Goal: Task Accomplishment & Management: Manage account settings

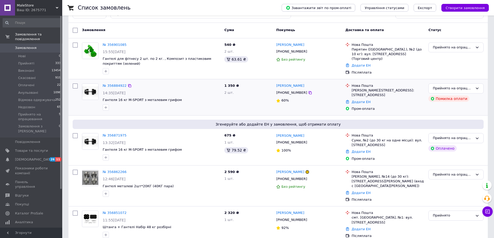
scroll to position [26, 0]
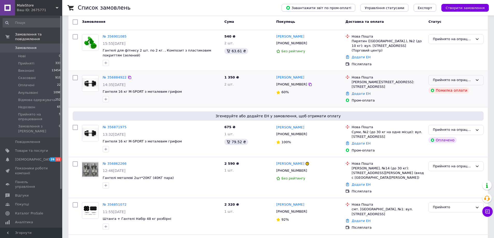
click at [441, 78] on div "Прийнято на опрацювання" at bounding box center [453, 80] width 40 height 5
click at [440, 108] on li "Скасовано" at bounding box center [456, 110] width 55 height 10
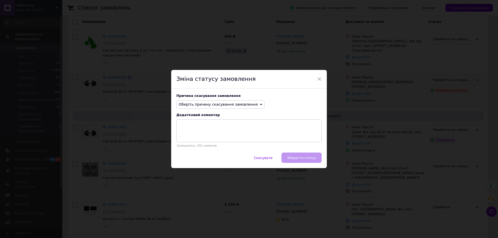
click at [207, 103] on span "Оберіть причину скасування замовлення" at bounding box center [218, 104] width 79 height 4
click at [205, 130] on li "Оплата не надійшла" at bounding box center [221, 129] width 88 height 7
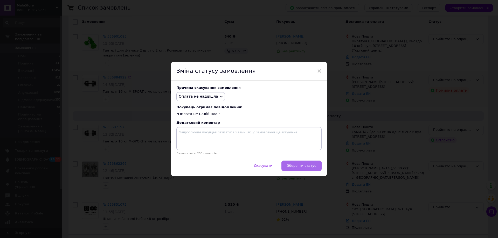
click at [310, 168] on span "Зберегти статус" at bounding box center [301, 166] width 29 height 4
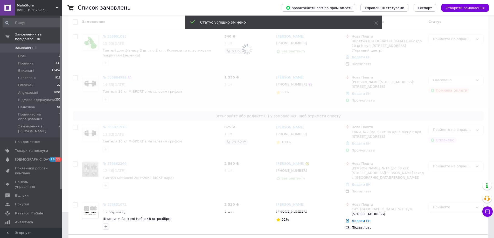
scroll to position [0, 0]
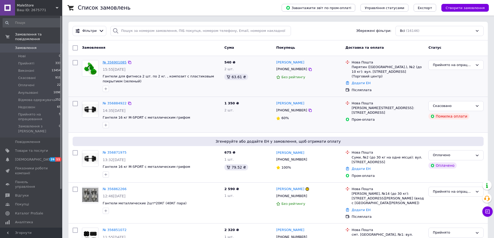
click at [112, 62] on link "№ 356901085" at bounding box center [115, 62] width 24 height 4
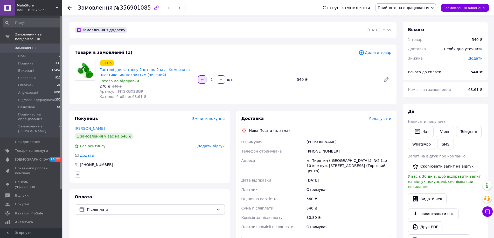
click at [199, 78] on button "button" at bounding box center [202, 79] width 8 height 8
type input "1"
click at [315, 158] on div "Пирятин (Полтавська обл.), №2 (до 10 кг): вул. Соборна, 13 (Торговий центр)" at bounding box center [348, 166] width 87 height 20
drag, startPoint x: 360, startPoint y: 161, endPoint x: 357, endPoint y: 162, distance: 2.7
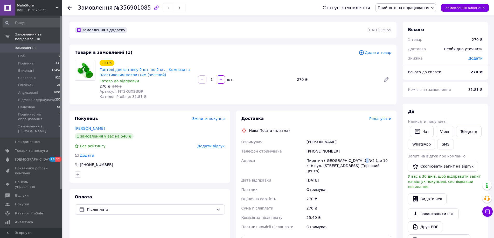
click at [357, 162] on div "Пирятин (Полтавська обл.), №2 (до 10 кг): вул. Соборна, 13 (Торговий центр)" at bounding box center [348, 166] width 87 height 20
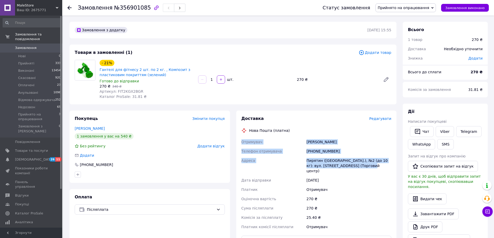
drag, startPoint x: 358, startPoint y: 167, endPoint x: 242, endPoint y: 143, distance: 118.6
click at [242, 143] on div "Отримувач Кулиш Наталья Телефон отримувача +380978212722 Адреса Пирятин (Полтав…" at bounding box center [316, 184] width 152 height 94
copy div "Отримувач Кулиш Наталья Телефон отримувача +380978212722 Адреса Пирятин (Полтав…"
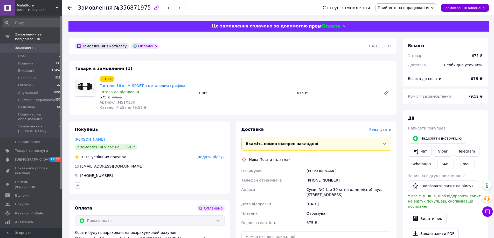
drag, startPoint x: 345, startPoint y: 190, endPoint x: 241, endPoint y: 165, distance: 106.9
click at [241, 166] on div "Отримувач [PERSON_NAME] Телефон отримувача [PHONE_NUMBER] Адреса Суми, №2 (до 3…" at bounding box center [316, 196] width 152 height 61
copy div "Отримувач [PERSON_NAME] Телефон отримувача [PHONE_NUMBER] Адреса Суми, №2 (до 3…"
